Goal: Find specific page/section: Find specific page/section

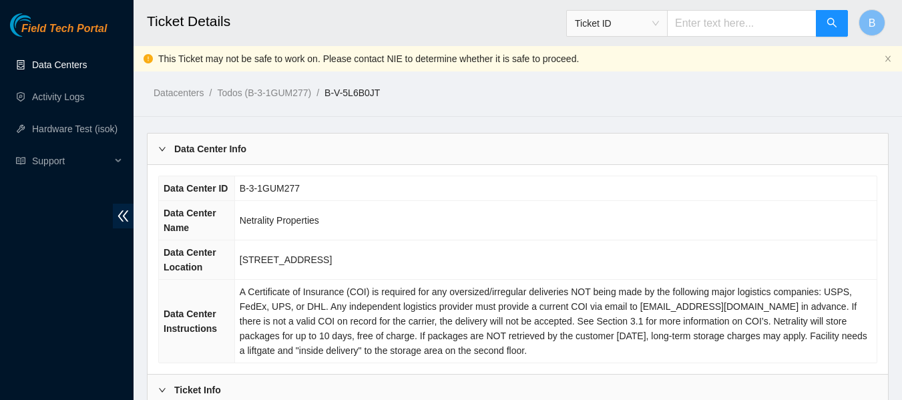
click at [44, 62] on link "Data Centers" at bounding box center [59, 64] width 55 height 11
